Goal: Navigation & Orientation: Find specific page/section

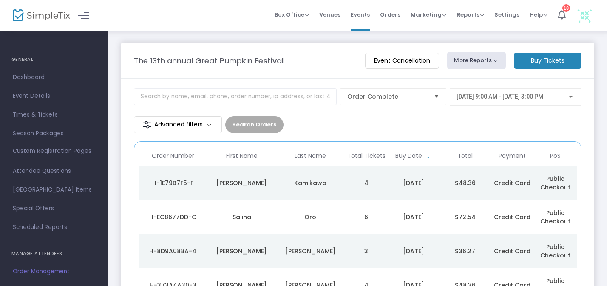
click at [397, 12] on span "Orders" at bounding box center [390, 15] width 20 height 22
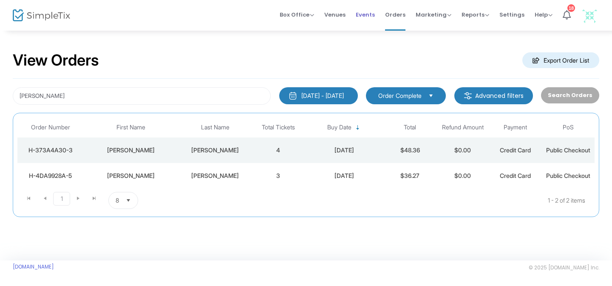
click at [372, 8] on span "Events" at bounding box center [365, 15] width 19 height 22
